Goal: Information Seeking & Learning: Learn about a topic

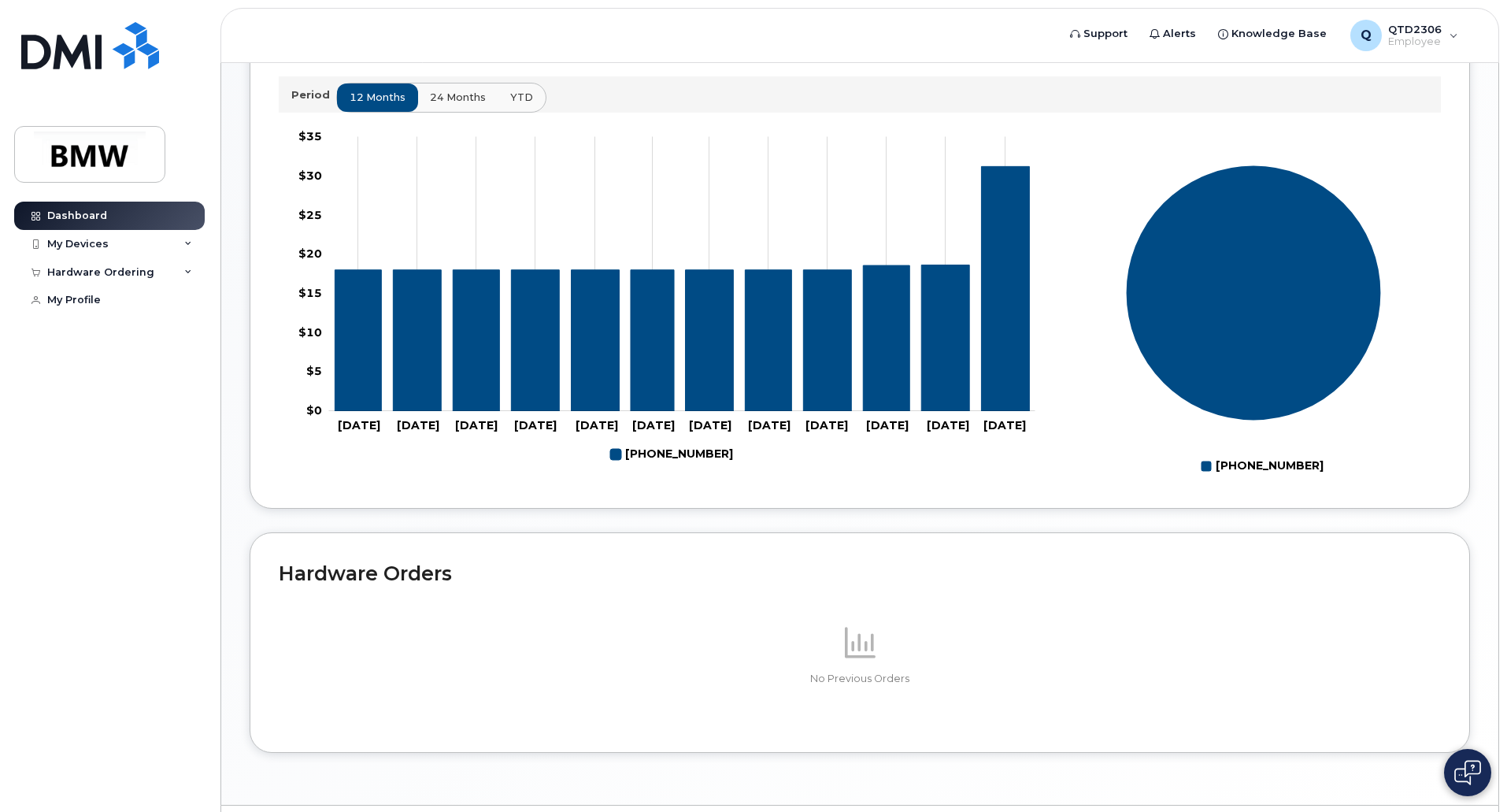
scroll to position [455, 0]
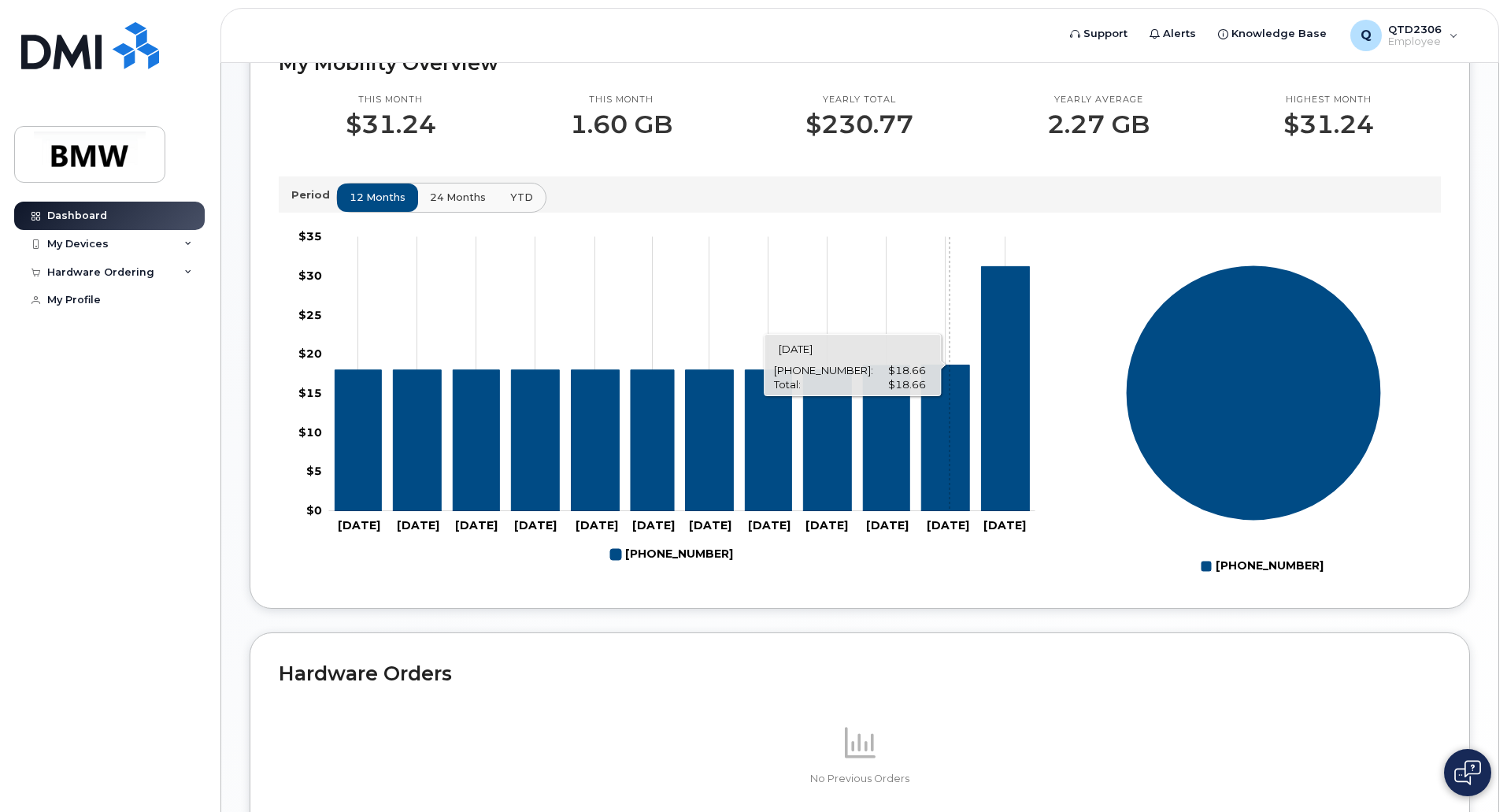
click at [950, 410] on icon "864-626-8148" at bounding box center [945, 437] width 48 height 147
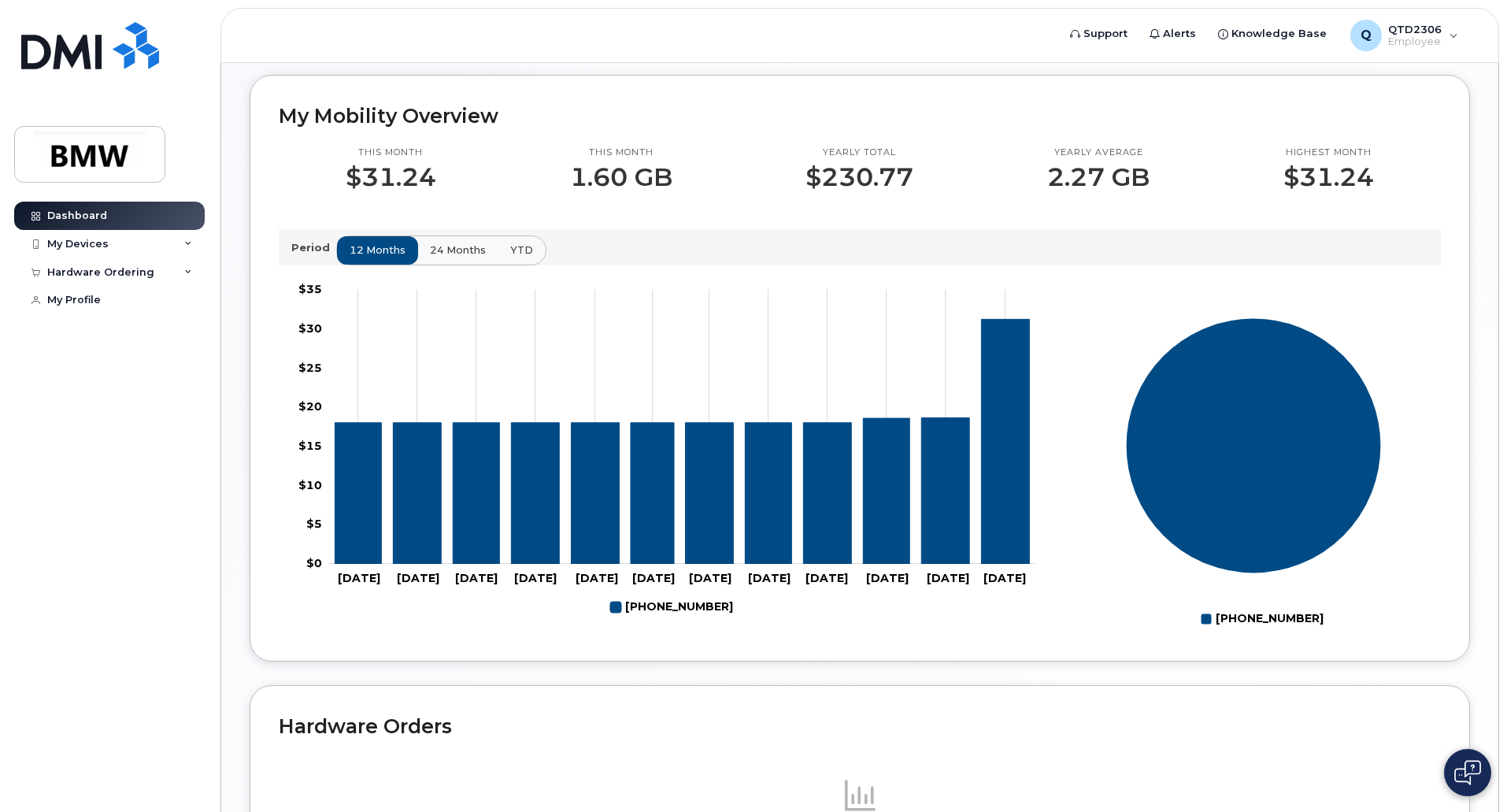
scroll to position [376, 0]
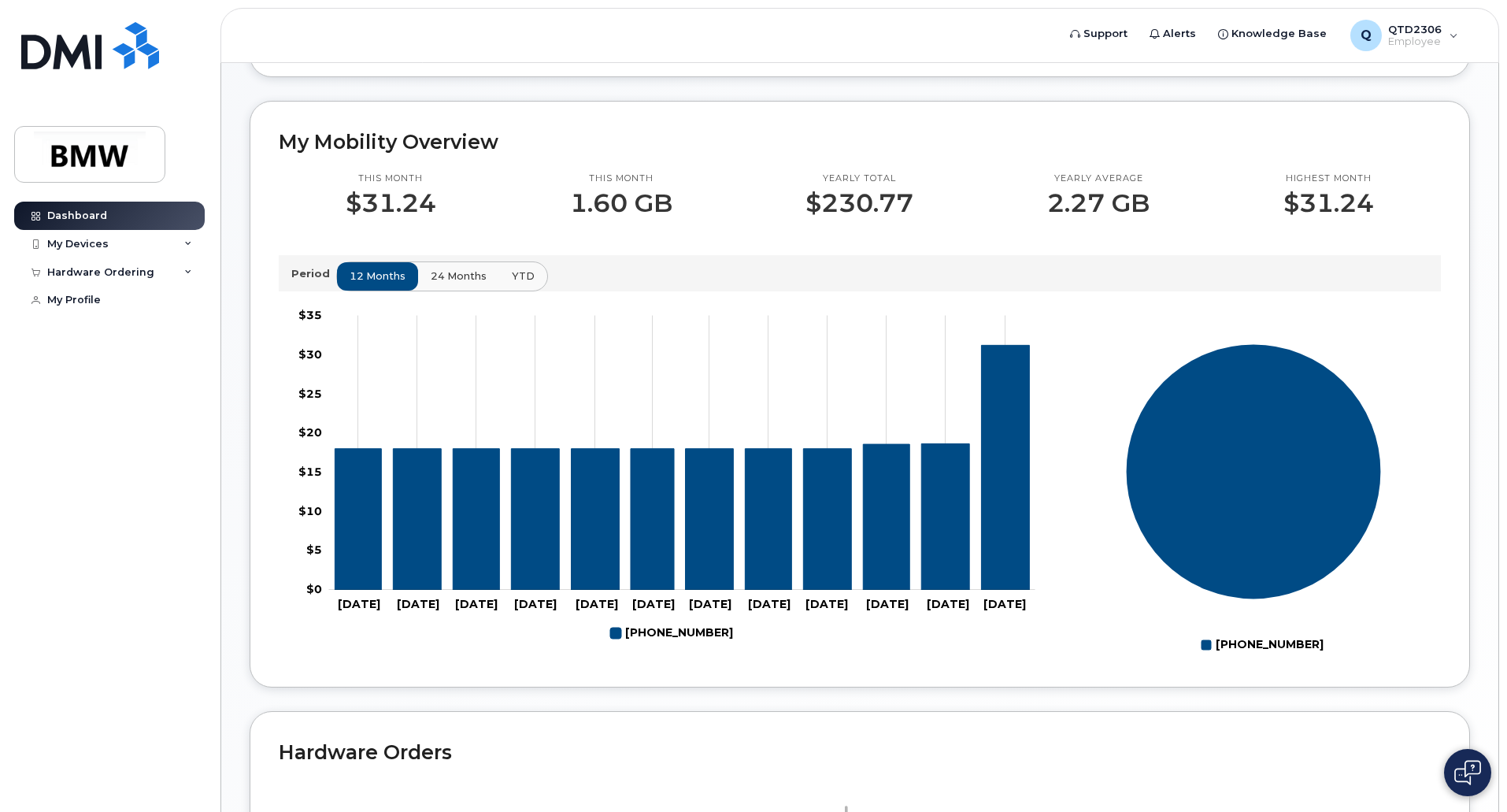
click at [456, 284] on span "24 months" at bounding box center [458, 276] width 56 height 15
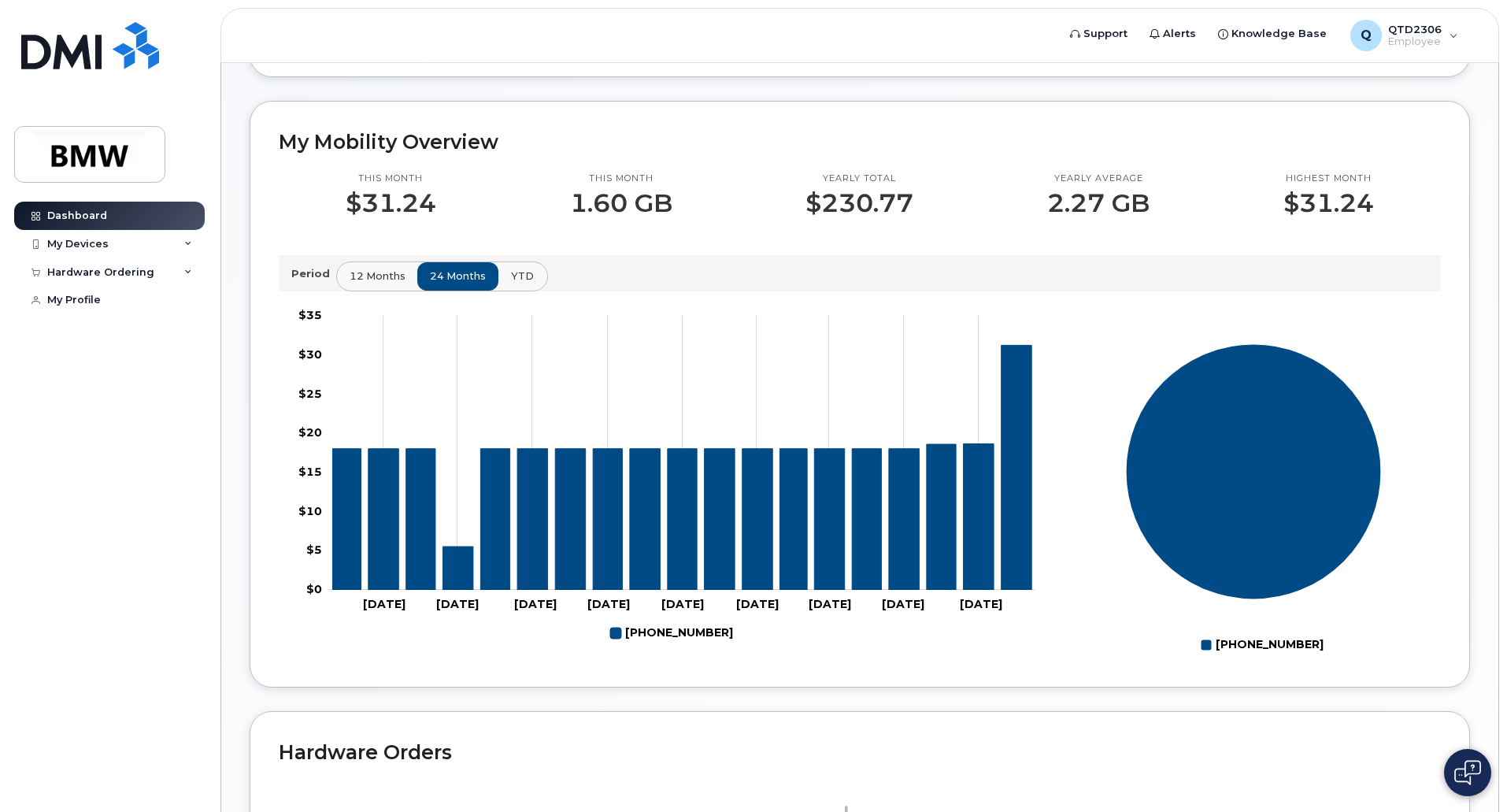
click at [515, 284] on span "YTD" at bounding box center [523, 276] width 23 height 15
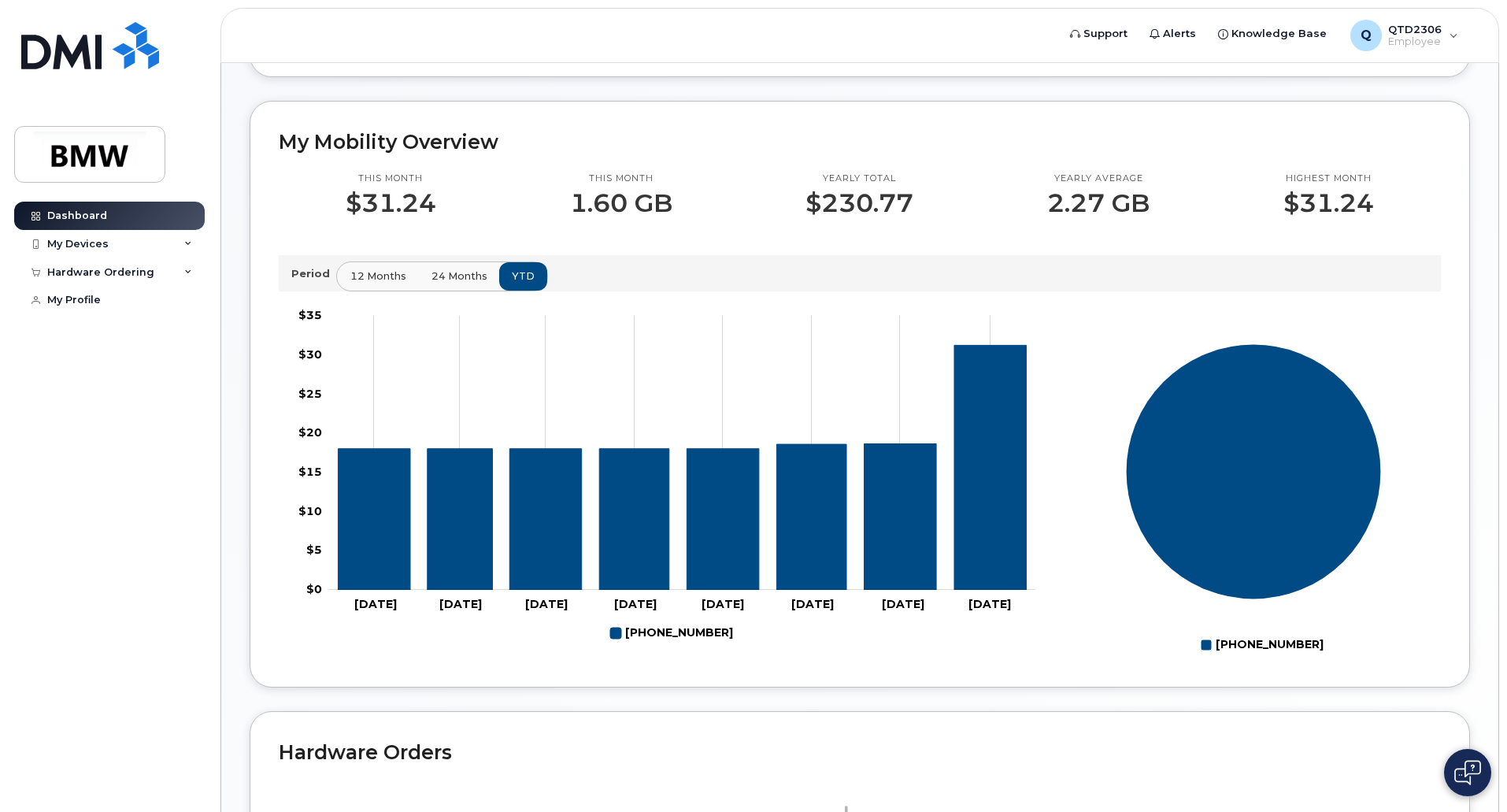
click at [377, 284] on span "12 months" at bounding box center [377, 276] width 56 height 15
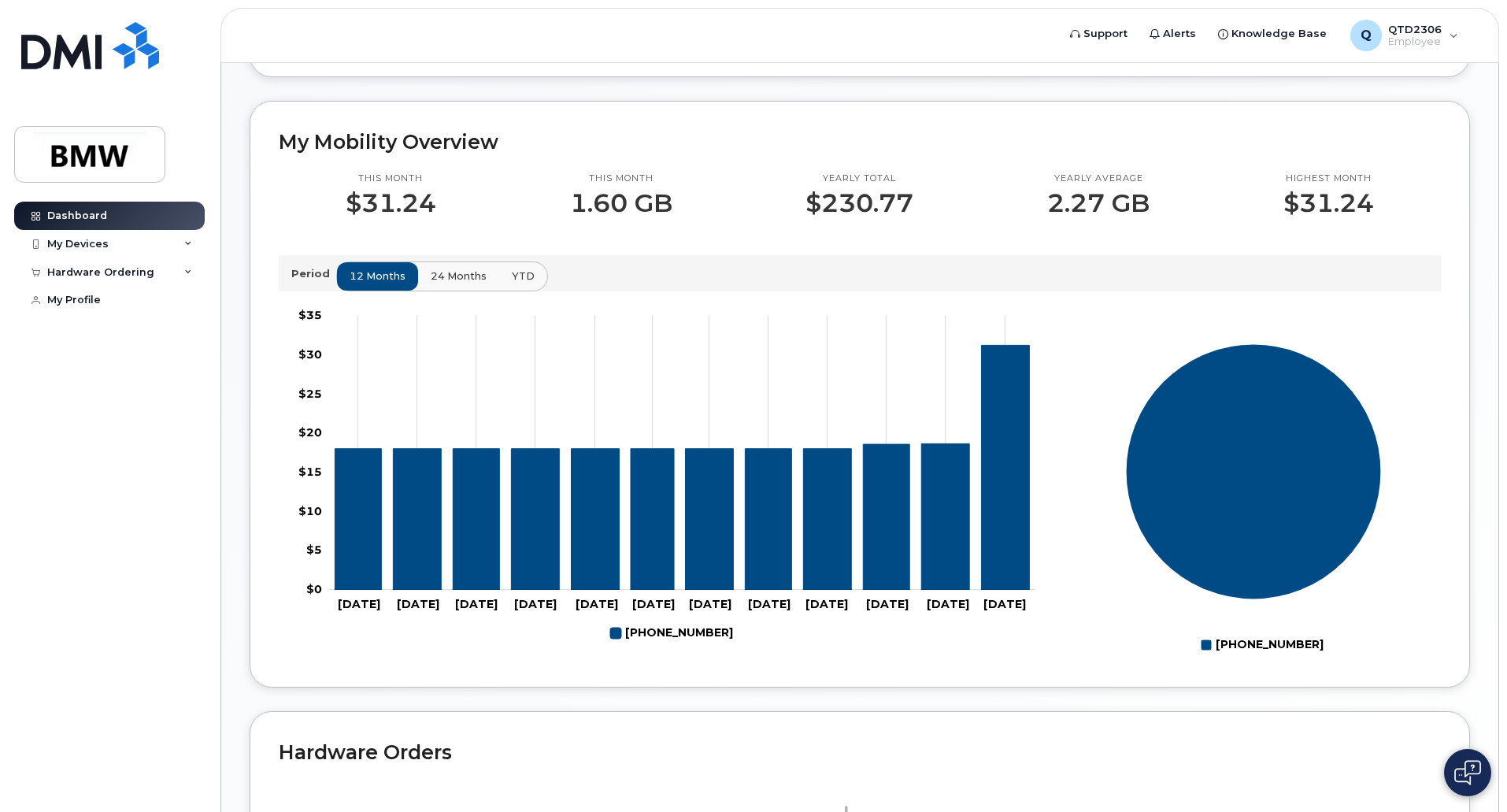
click at [471, 284] on span "24 months" at bounding box center [458, 276] width 56 height 15
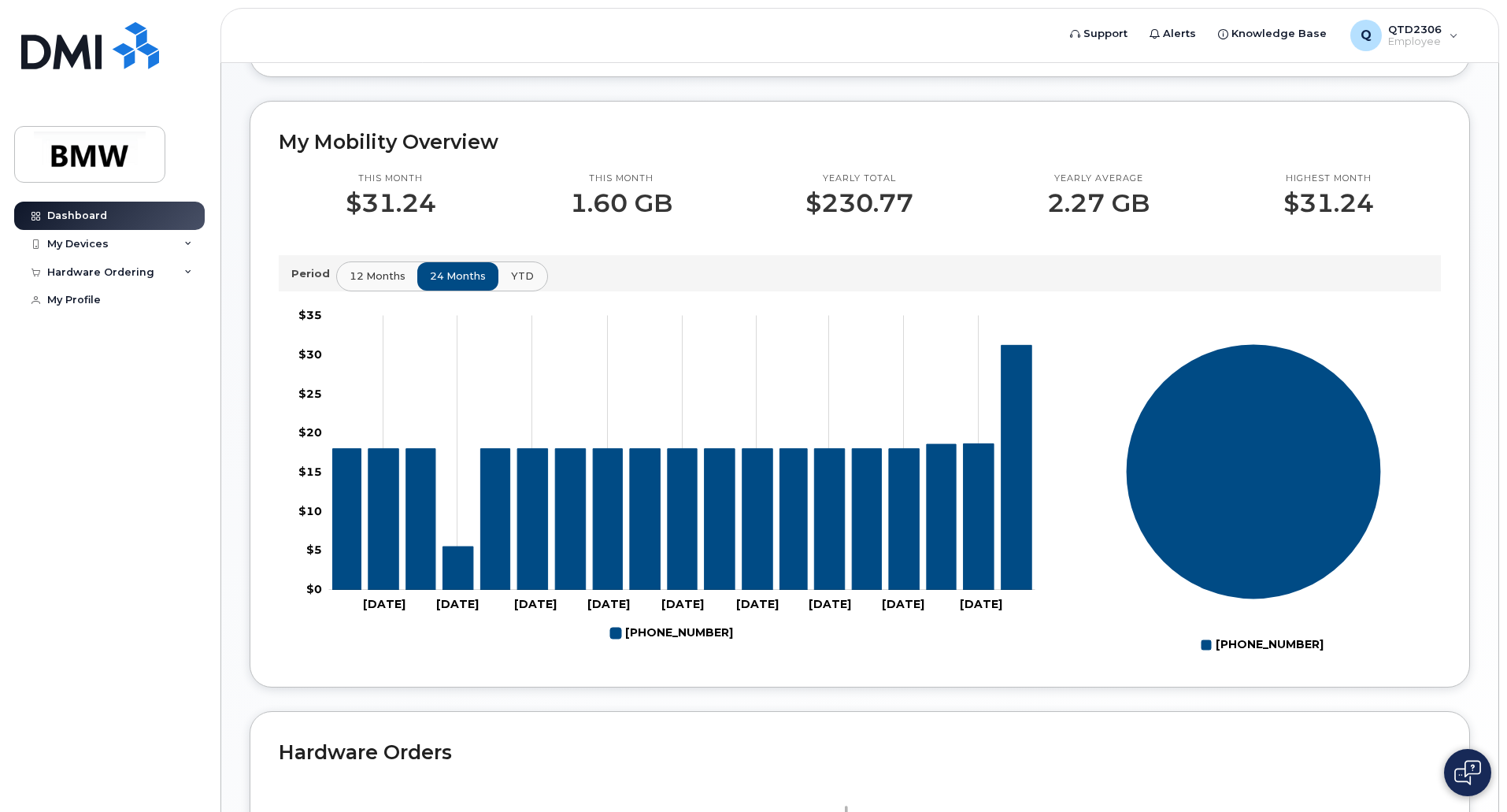
click at [520, 284] on span "YTD" at bounding box center [523, 276] width 23 height 15
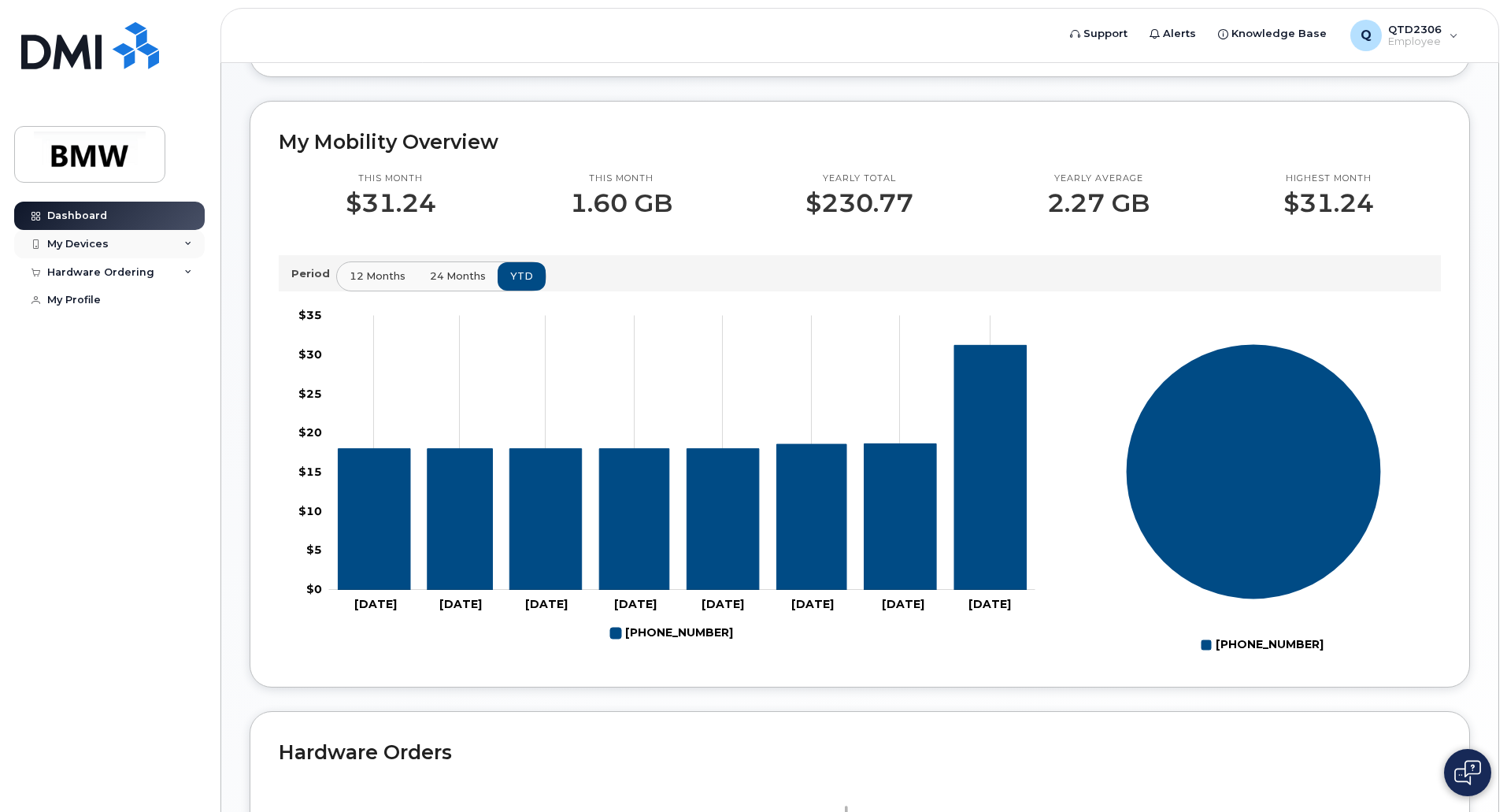
click at [188, 245] on icon at bounding box center [187, 243] width 7 height 7
click at [187, 246] on icon at bounding box center [187, 243] width 7 height 7
click at [188, 278] on div "Hardware Ordering" at bounding box center [109, 272] width 191 height 28
click at [191, 277] on div "Hardware Ordering" at bounding box center [109, 272] width 191 height 28
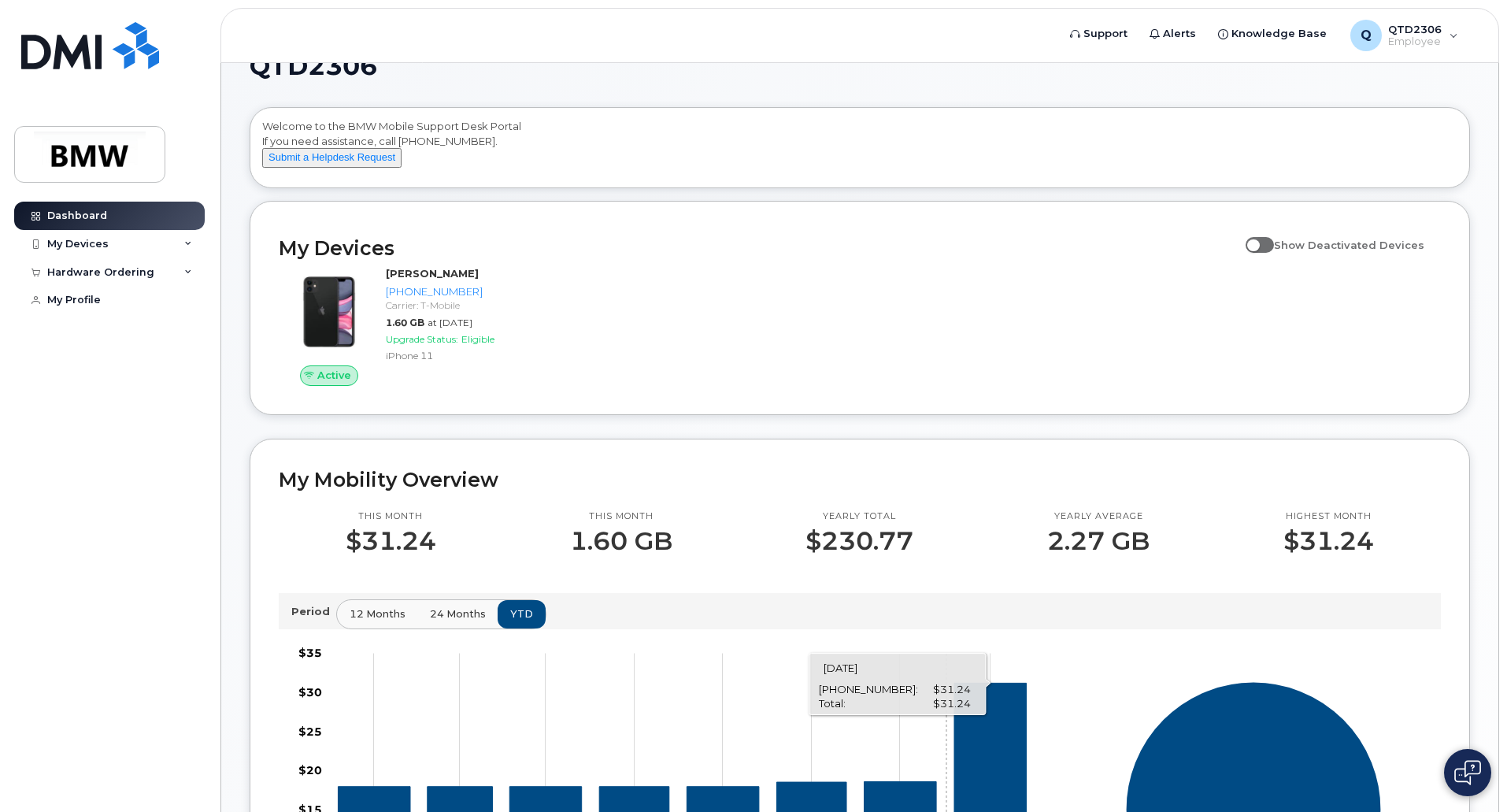
scroll to position [0, 0]
